Goal: Task Accomplishment & Management: Manage account settings

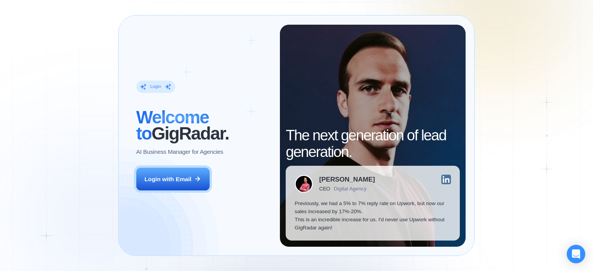
click at [63, 127] on div "Login ‍ Welcome to GigRadar. AI Business Manager for Agencies Login with Email …" at bounding box center [296, 135] width 593 height 271
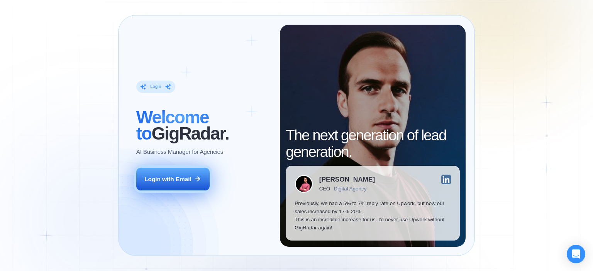
click at [186, 179] on div "Login with Email" at bounding box center [167, 179] width 47 height 8
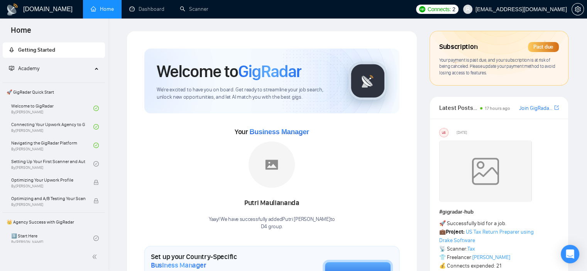
click at [490, 56] on div "Subscription Past due Your payment is past due, and your subscription is at ris…" at bounding box center [499, 58] width 138 height 54
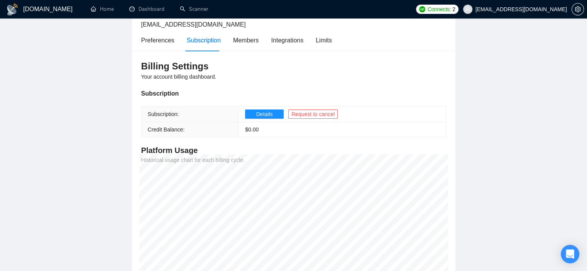
scroll to position [14, 0]
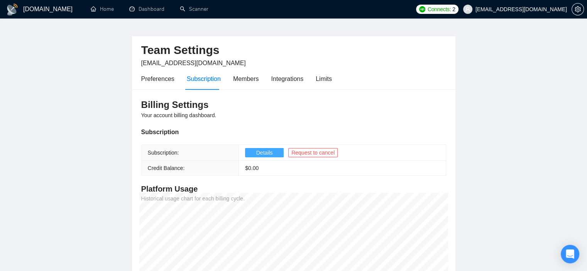
click at [268, 154] on span "Details" at bounding box center [264, 153] width 17 height 8
